Goal: Navigation & Orientation: Find specific page/section

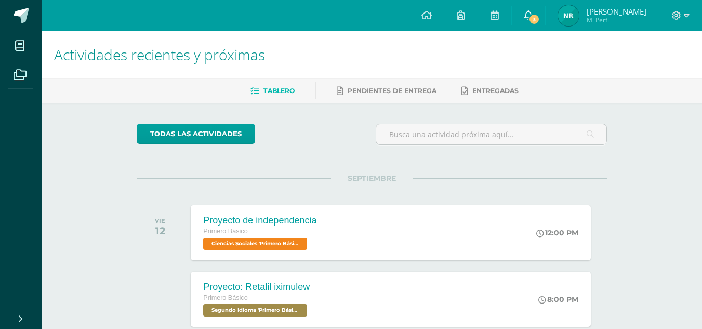
click at [536, 17] on link "3" at bounding box center [528, 15] width 33 height 31
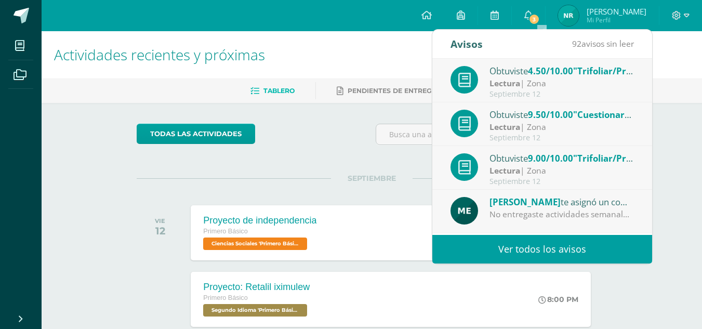
click at [559, 90] on div "Septiembre 12" at bounding box center [561, 94] width 144 height 9
click at [547, 170] on div "Lectura | Zona" at bounding box center [561, 171] width 144 height 12
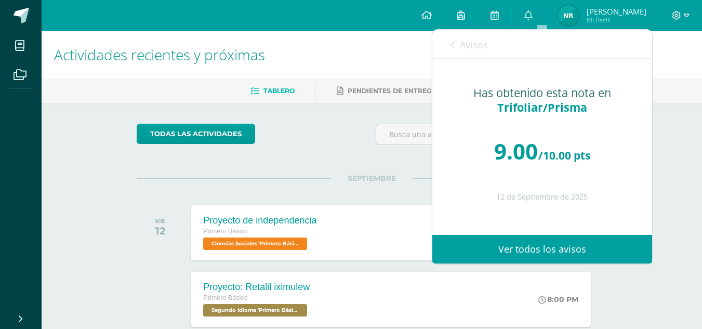
click at [451, 43] on icon at bounding box center [452, 45] width 4 height 8
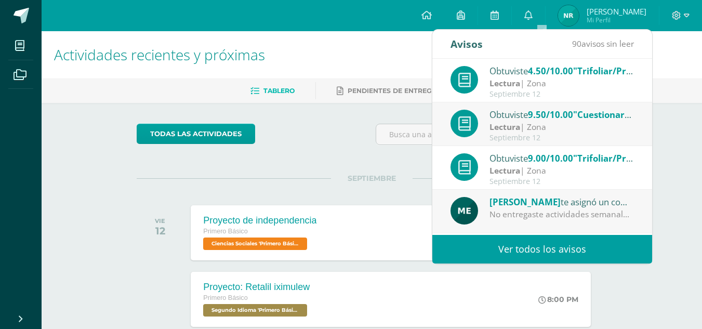
click at [542, 134] on div "Septiembre 12" at bounding box center [561, 137] width 144 height 9
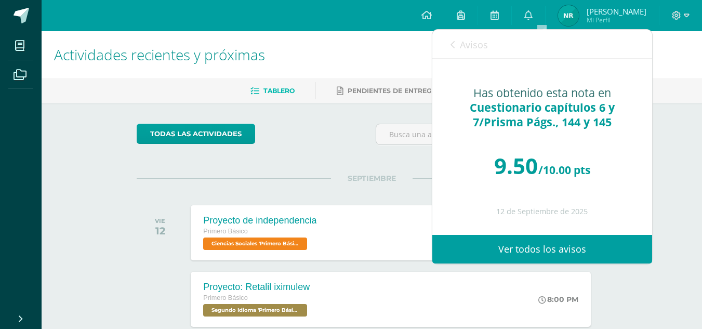
click at [450, 44] on icon at bounding box center [452, 45] width 4 height 8
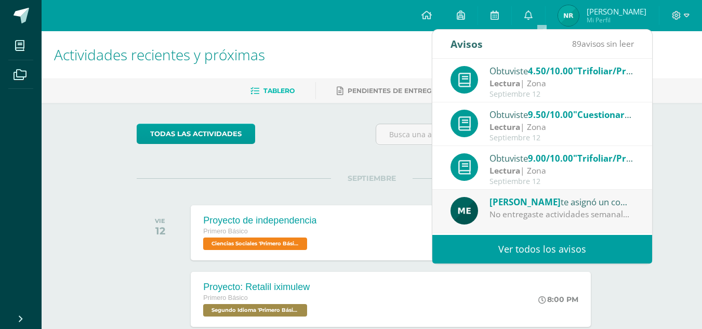
click at [337, 126] on div "todas las Actividades" at bounding box center [371, 139] width 478 height 30
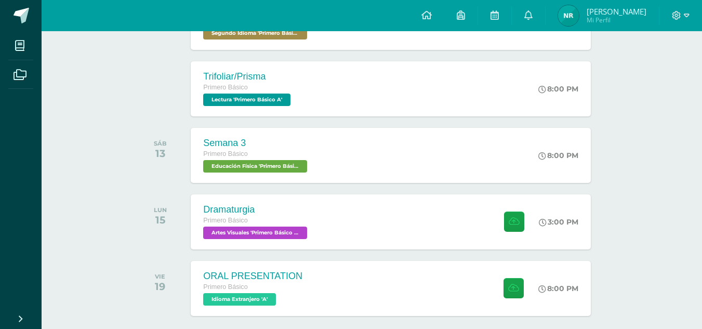
scroll to position [329, 0]
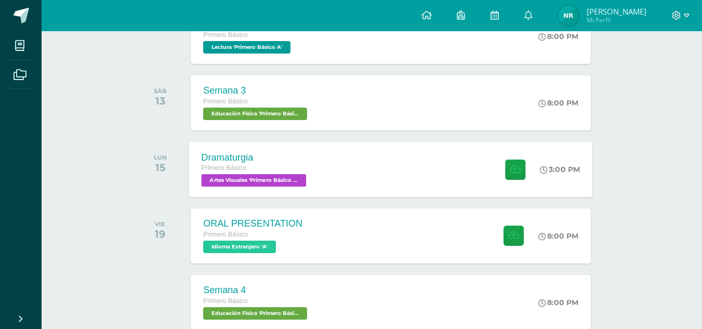
click at [305, 154] on div "Dramaturgia" at bounding box center [256, 157] width 108 height 11
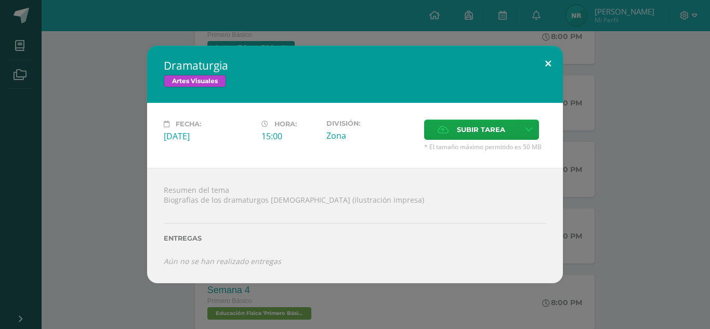
click at [546, 60] on button at bounding box center [548, 63] width 30 height 35
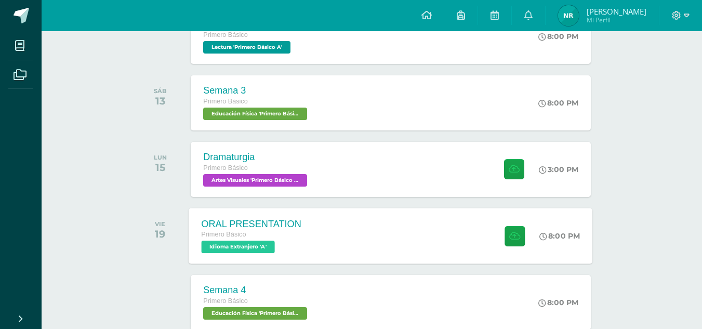
click at [390, 230] on div "ORAL PRESENTATION Primero Básico Idioma Extranjero 'A' 8:00 PM ORAL PRESENTATIO…" at bounding box center [391, 236] width 404 height 56
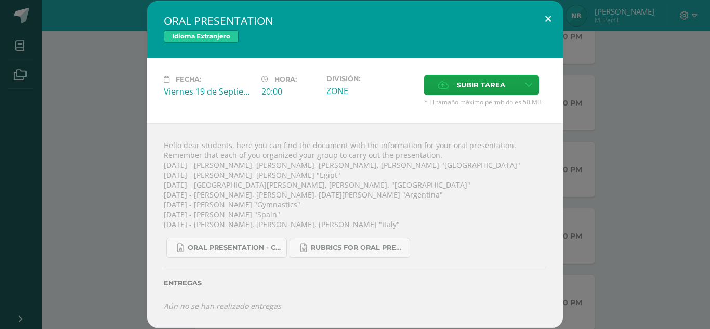
click at [544, 15] on button at bounding box center [548, 18] width 30 height 35
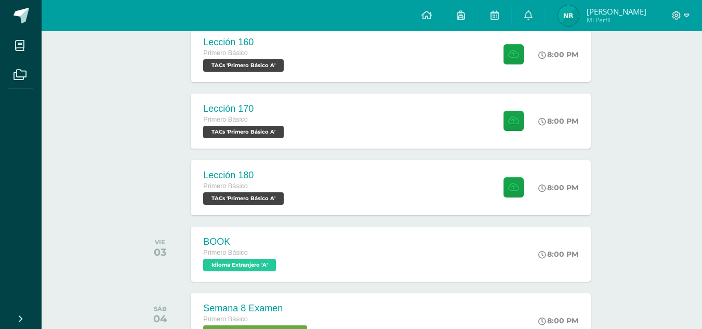
scroll to position [1296, 0]
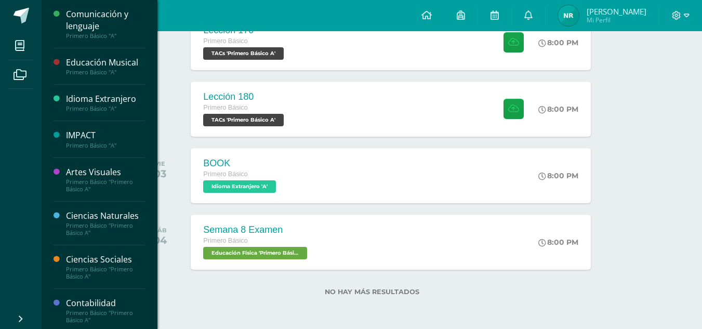
click at [85, 231] on div "Primero Básico "Primero Básico A"" at bounding box center [105, 229] width 79 height 15
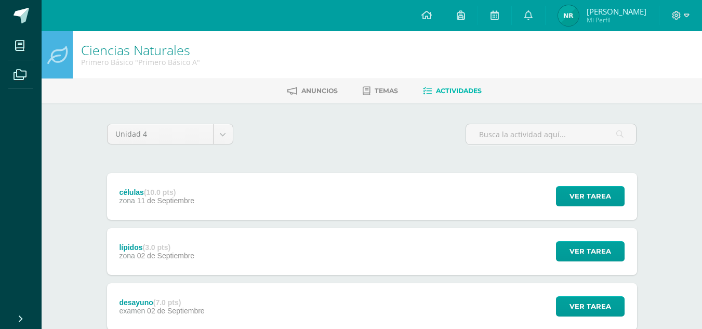
click at [579, 8] on img at bounding box center [568, 15] width 21 height 21
click at [606, 12] on span "[PERSON_NAME]" at bounding box center [616, 11] width 60 height 10
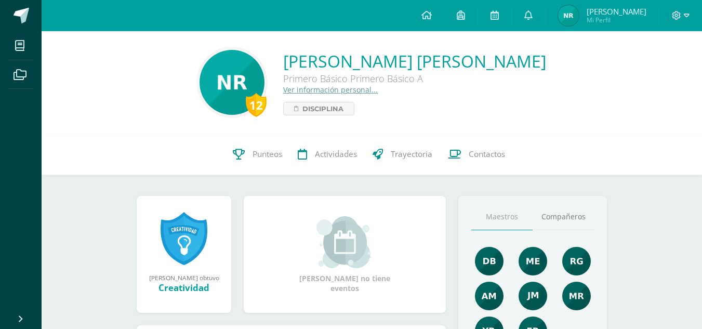
click at [508, 210] on link "Maestros" at bounding box center [501, 217] width 61 height 26
click at [507, 219] on link "Maestros" at bounding box center [501, 217] width 61 height 26
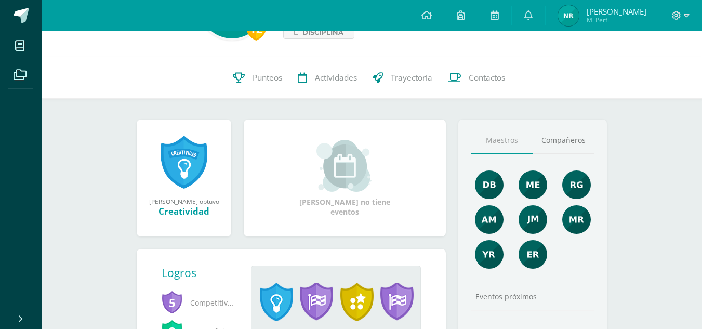
scroll to position [77, 0]
